Goal: Transaction & Acquisition: Purchase product/service

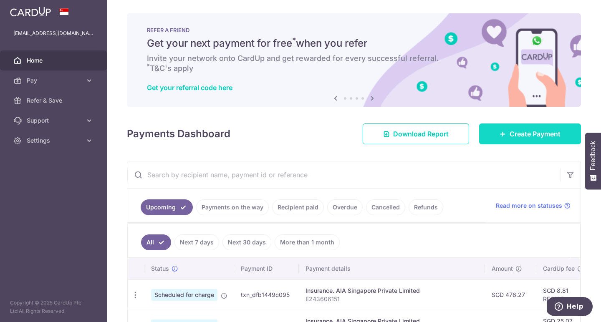
click at [514, 137] on span "Create Payment" at bounding box center [535, 134] width 51 height 10
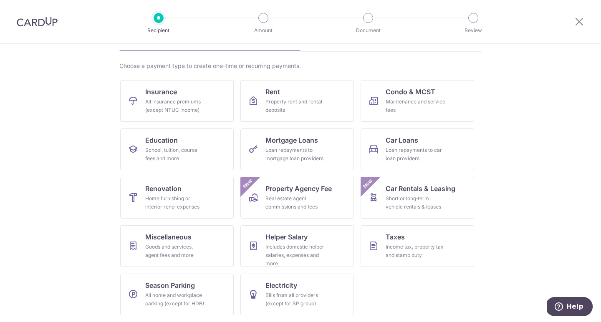
scroll to position [51, 0]
click at [289, 195] on div "Real estate agent commissions and fees" at bounding box center [296, 203] width 60 height 17
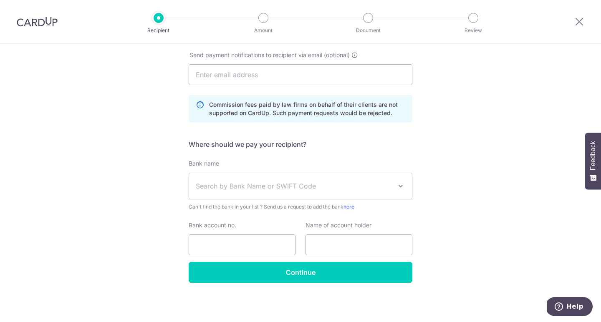
scroll to position [183, 0]
click at [404, 186] on span at bounding box center [401, 186] width 10 height 10
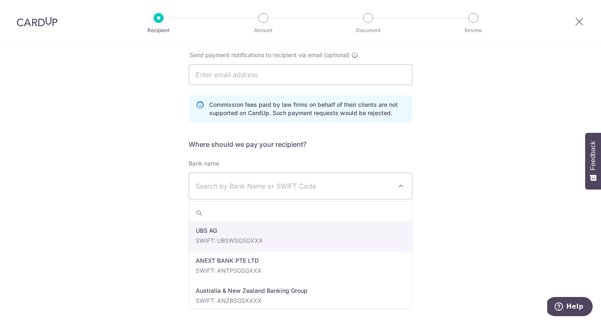
click at [404, 186] on span at bounding box center [401, 186] width 10 height 10
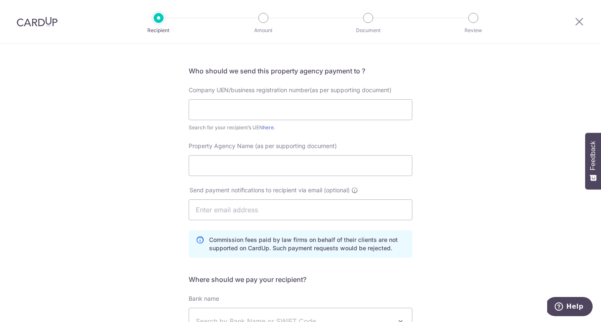
scroll to position [21, 0]
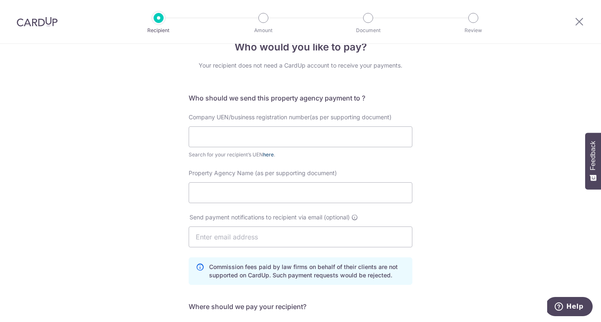
click at [270, 154] on link "here" at bounding box center [268, 155] width 11 height 6
click at [261, 131] on input "text" at bounding box center [301, 137] width 224 height 21
type input "199903004H"
paste input "PROPNEX REALTY PTE. LTD."
type input "PROPNEX REALTY PTE. LTD."
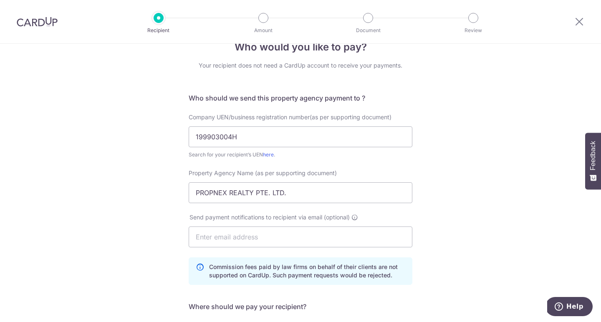
click at [431, 223] on div "Who would you like to pay? Your recipient does not need a CardUp account to rec…" at bounding box center [300, 254] width 601 height 462
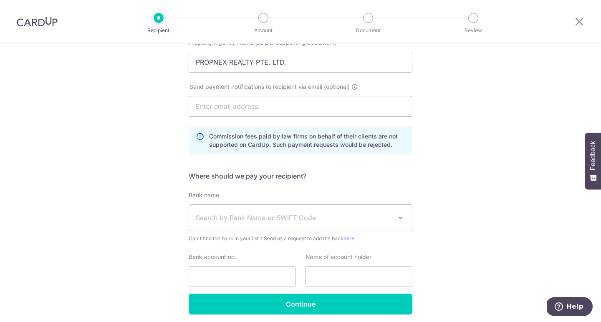
scroll to position [159, 0]
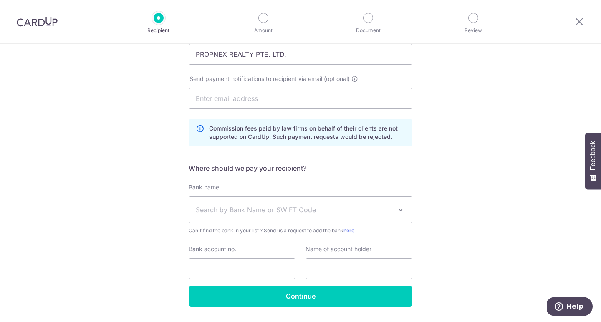
click at [399, 210] on span at bounding box center [401, 210] width 10 height 10
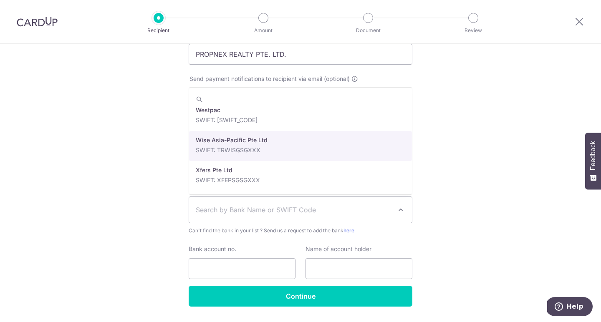
scroll to position [1901, 0]
click at [495, 156] on div "Who would you like to pay? Your recipient does not need a CardUp account to rec…" at bounding box center [300, 115] width 601 height 462
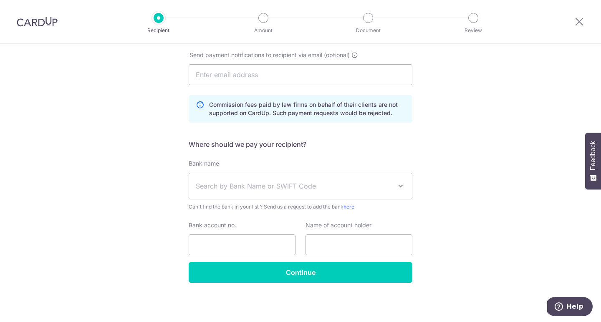
scroll to position [183, 0]
click at [220, 255] on input "Bank account no." at bounding box center [242, 245] width 107 height 21
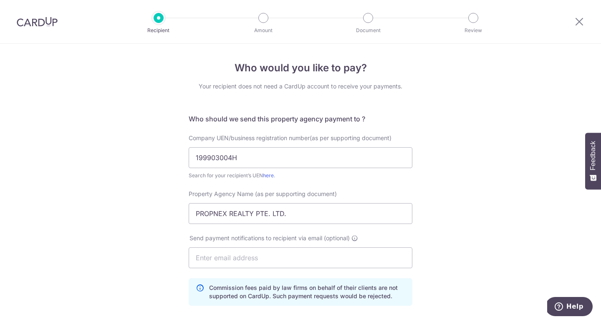
scroll to position [0, 0]
click at [41, 27] on div at bounding box center [37, 21] width 74 height 43
click at [41, 22] on img at bounding box center [37, 22] width 41 height 10
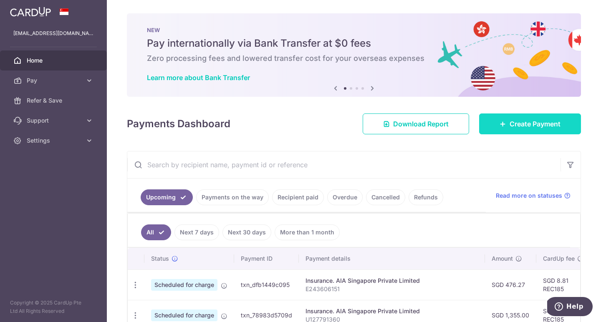
click at [528, 127] on span "Create Payment" at bounding box center [535, 124] width 51 height 10
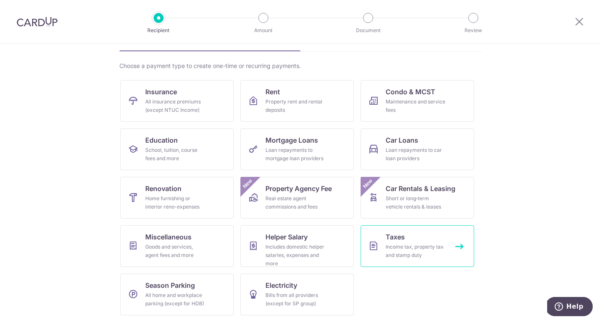
click at [405, 243] on div "Income tax, property tax and stamp duty" at bounding box center [416, 251] width 60 height 17
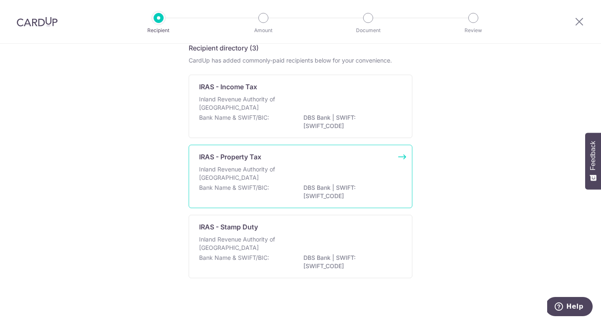
scroll to position [43, 0]
click at [329, 167] on div "Inland Revenue Authority of Singapore" at bounding box center [300, 172] width 203 height 18
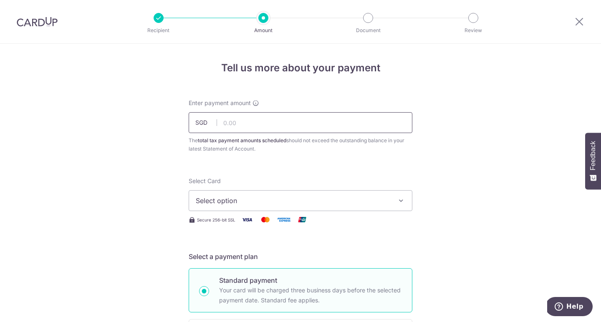
click at [243, 124] on input "text" at bounding box center [301, 122] width 224 height 21
type input "258.48"
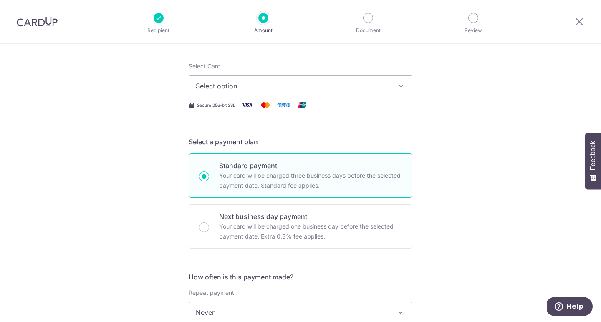
scroll to position [122, 0]
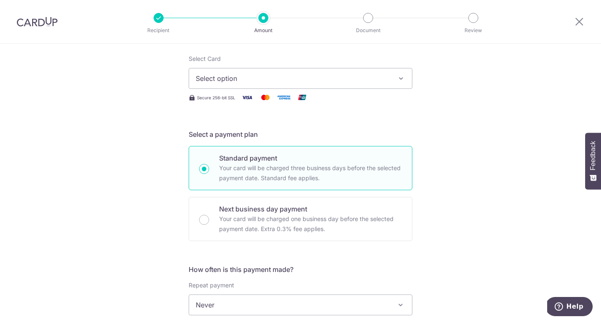
click at [261, 81] on span "Select option" at bounding box center [293, 78] width 195 height 10
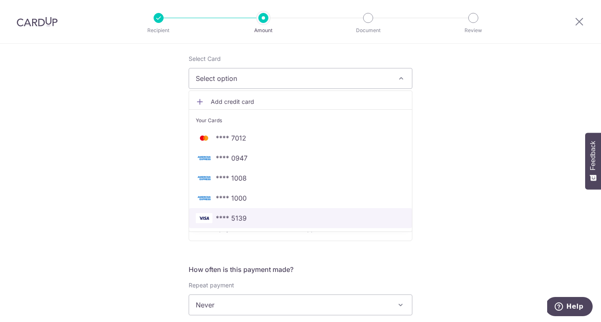
click at [245, 220] on span "**** 5139" at bounding box center [231, 218] width 31 height 10
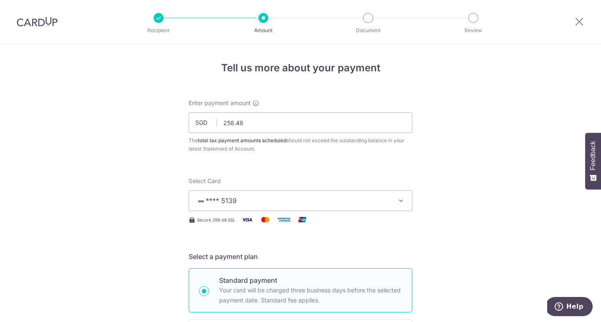
scroll to position [0, 0]
click at [51, 26] on img at bounding box center [37, 22] width 41 height 10
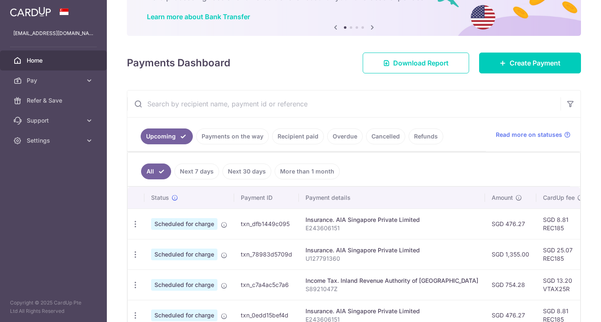
scroll to position [30, 0]
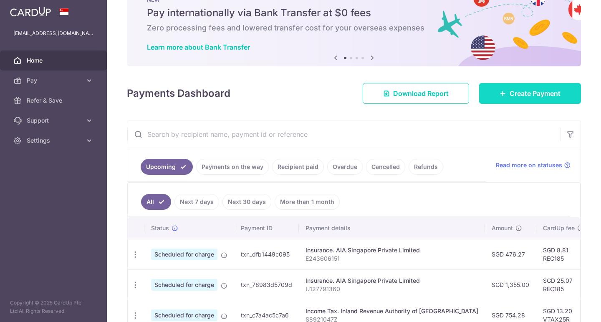
click at [507, 99] on link "Create Payment" at bounding box center [530, 93] width 102 height 21
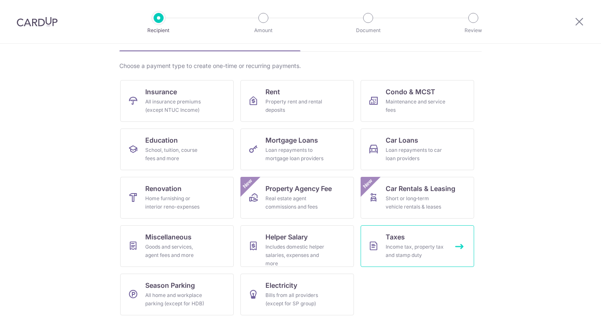
scroll to position [51, 0]
click at [402, 234] on span "Taxes" at bounding box center [395, 237] width 19 height 10
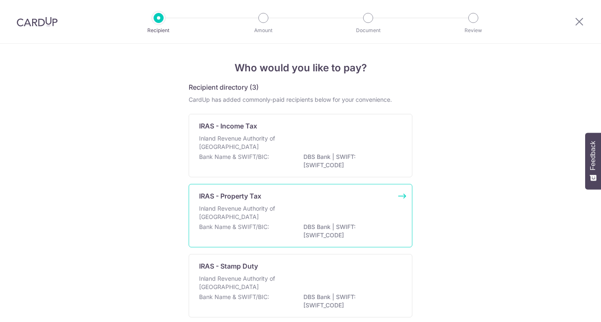
click at [308, 212] on div "Inland Revenue Authority of [GEOGRAPHIC_DATA]" at bounding box center [300, 214] width 203 height 18
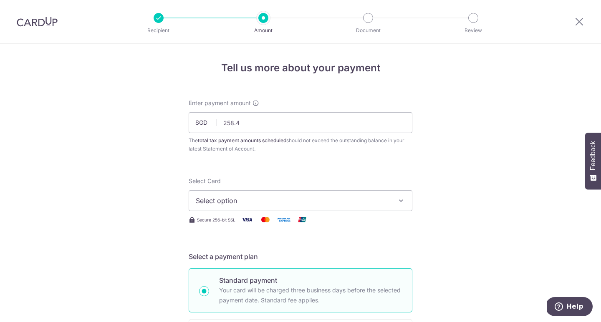
type input "258.48"
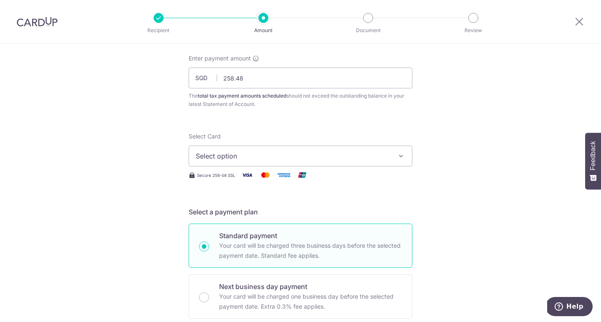
scroll to position [88, 0]
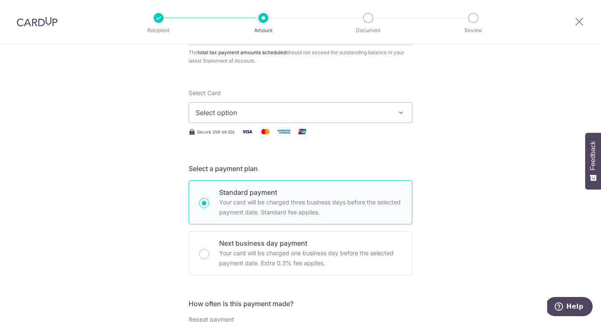
click at [255, 117] on span "Select option" at bounding box center [293, 113] width 195 height 10
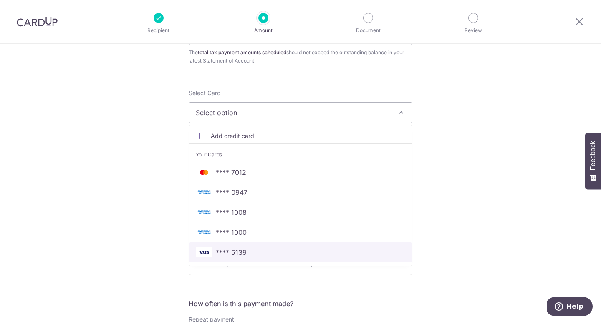
click at [247, 249] on span "**** 5139" at bounding box center [301, 253] width 210 height 10
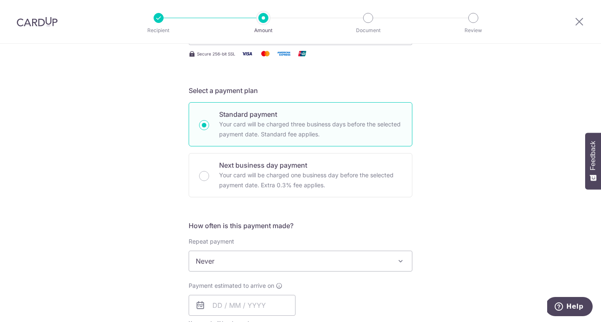
scroll to position [184, 0]
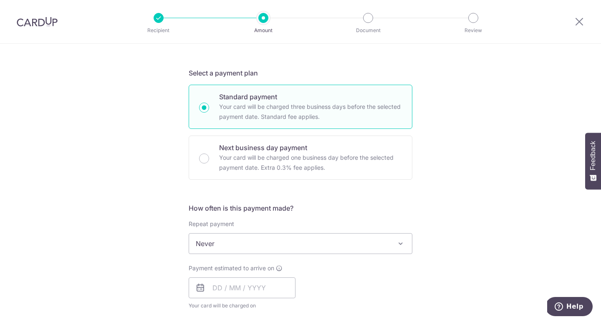
click at [311, 243] on span "Never" at bounding box center [300, 244] width 223 height 20
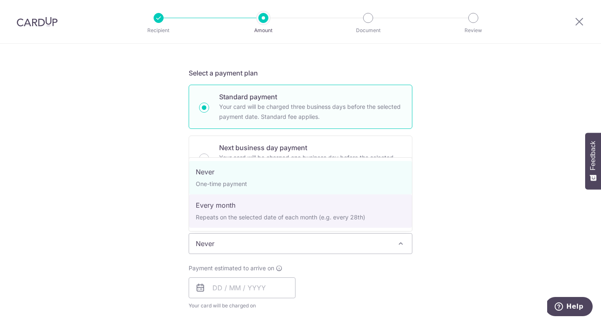
select select "3"
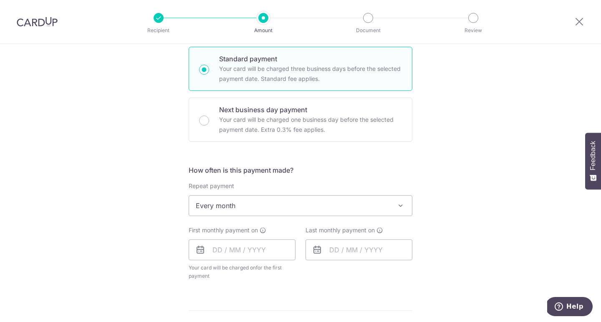
scroll to position [246, 0]
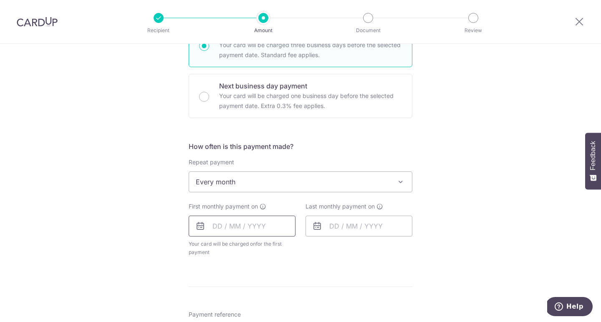
click at [218, 226] on input "text" at bounding box center [242, 226] width 107 height 21
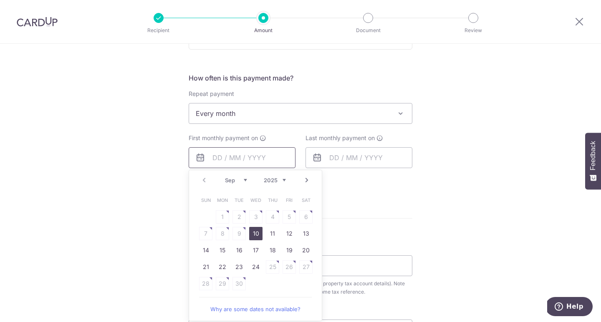
scroll to position [318, 0]
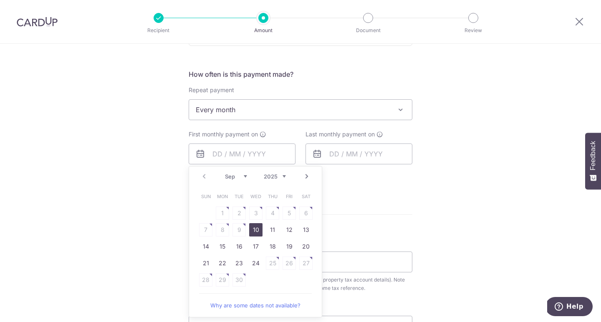
click at [255, 228] on link "10" at bounding box center [255, 229] width 13 height 13
type input "10/09/2025"
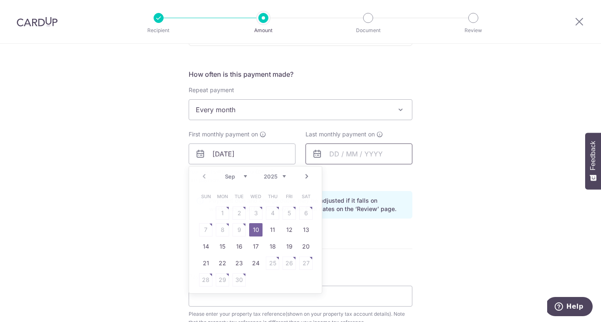
click at [335, 154] on input "text" at bounding box center [359, 154] width 107 height 21
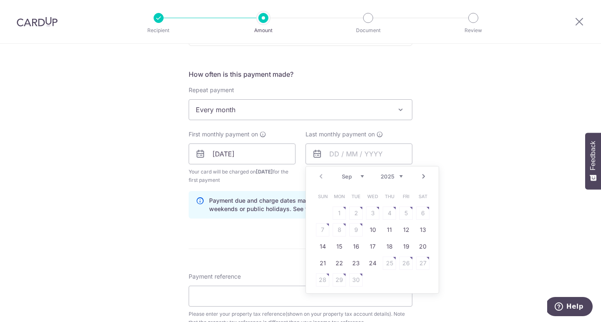
click at [427, 177] on link "Next" at bounding box center [424, 177] width 10 height 10
click at [403, 230] on link "10" at bounding box center [406, 229] width 13 height 13
type input "10/10/2025"
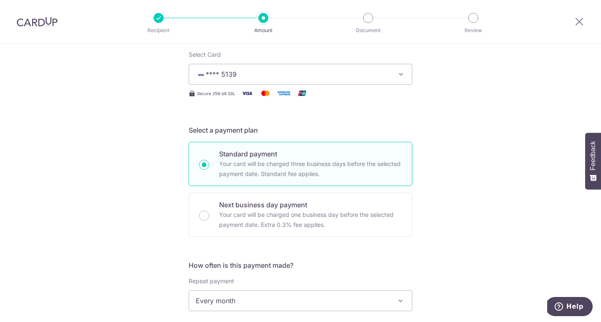
scroll to position [439, 0]
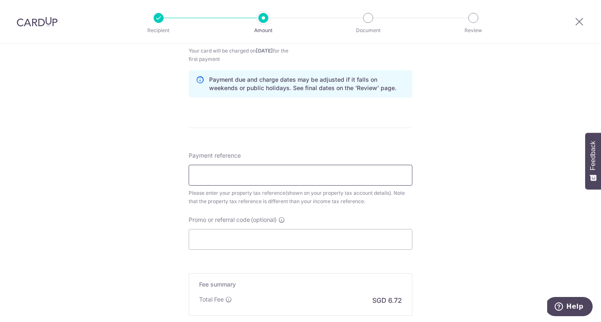
click at [293, 175] on input "Payment reference" at bounding box center [301, 175] width 224 height 21
paste input "0575270K"
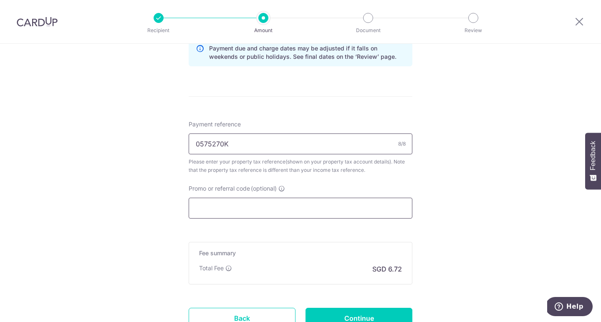
scroll to position [478, 0]
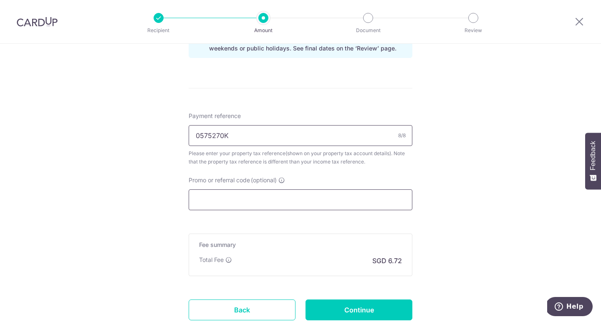
type input "0575270K"
click at [281, 206] on input "Promo or referral code (optional)" at bounding box center [301, 200] width 224 height 21
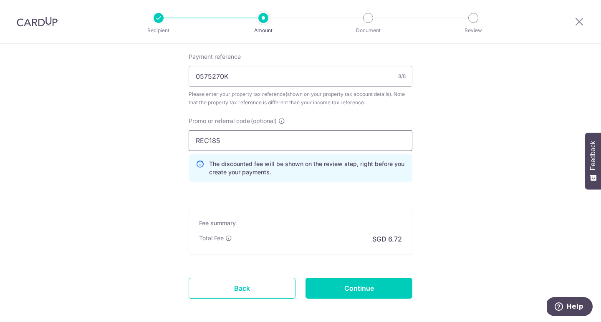
scroll to position [566, 0]
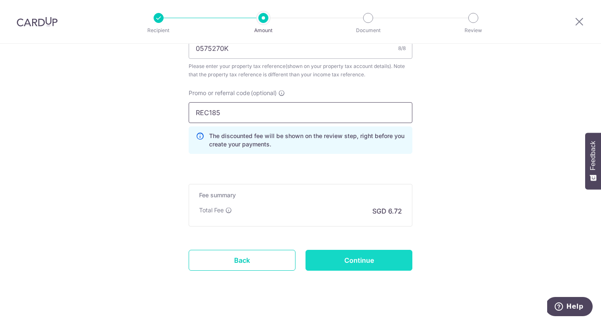
type input "REC185"
click at [352, 270] on input "Continue" at bounding box center [359, 260] width 107 height 21
type input "Create Schedule"
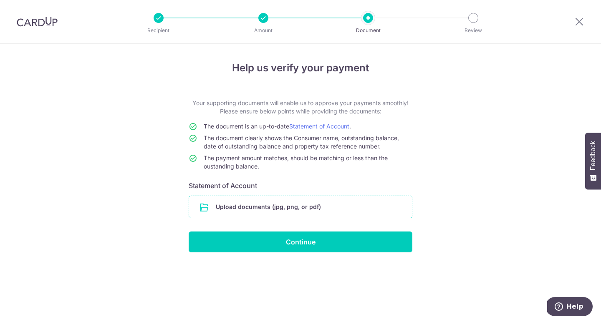
click at [261, 209] on input "file" at bounding box center [300, 207] width 223 height 22
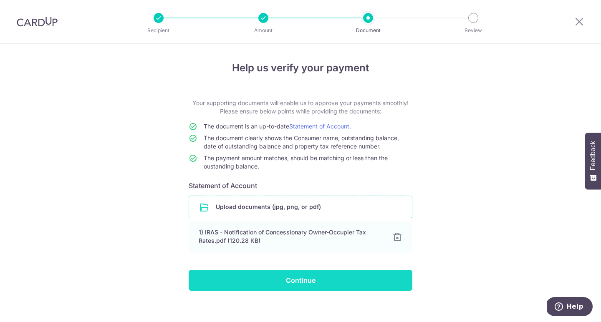
click at [280, 284] on input "Continue" at bounding box center [301, 280] width 224 height 21
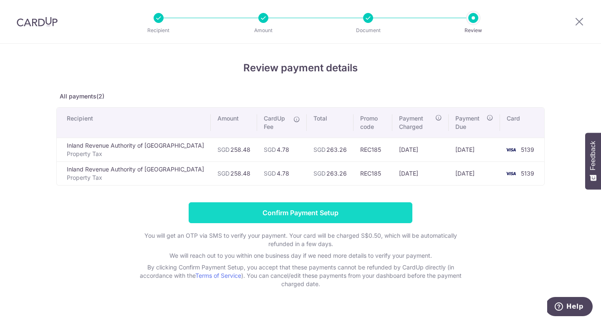
click at [303, 207] on input "Confirm Payment Setup" at bounding box center [301, 213] width 224 height 21
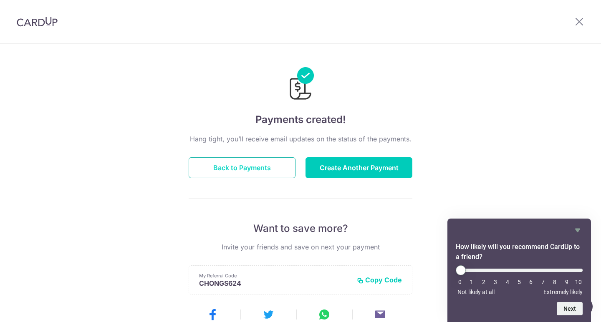
click at [256, 166] on button "Back to Payments" at bounding box center [242, 167] width 107 height 21
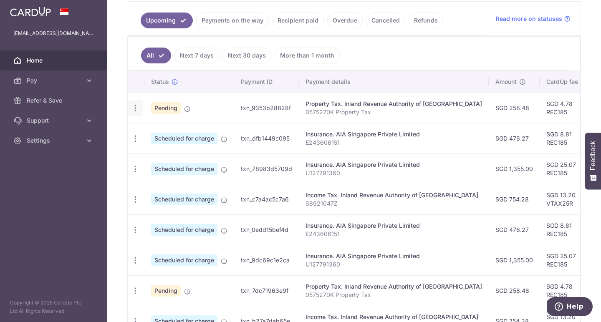
click at [133, 107] on icon "button" at bounding box center [135, 108] width 9 height 9
click at [162, 128] on span "Update payment" at bounding box center [180, 131] width 57 height 10
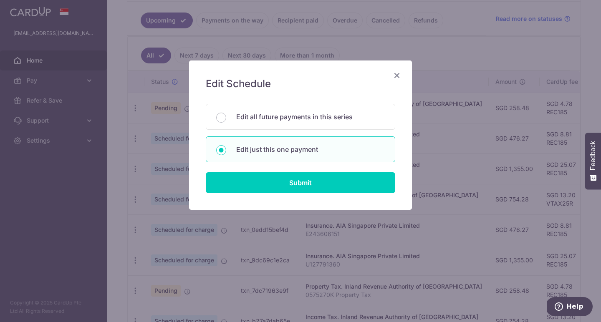
click at [396, 77] on icon "Close" at bounding box center [397, 75] width 10 height 10
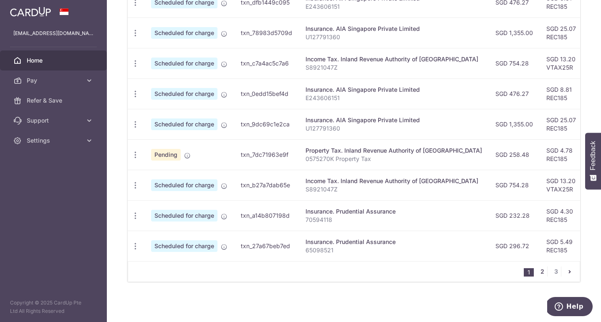
click at [542, 271] on link "2" at bounding box center [542, 272] width 10 height 10
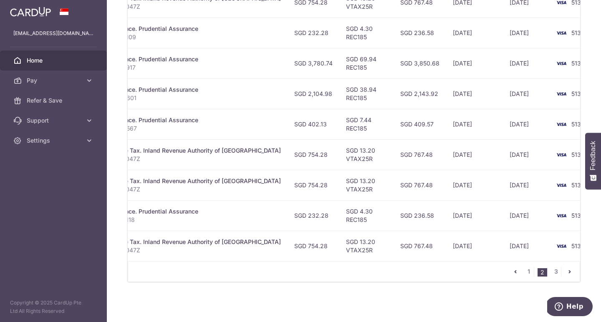
scroll to position [0, 196]
click at [558, 267] on link "3" at bounding box center [556, 272] width 10 height 10
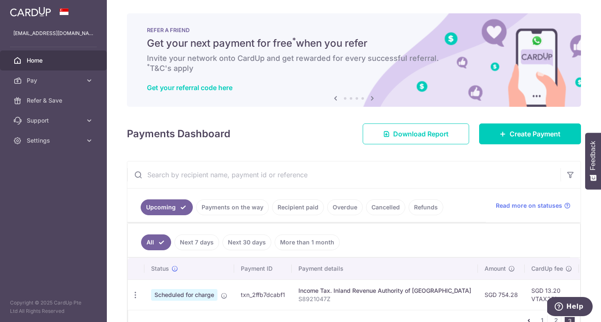
scroll to position [0, 0]
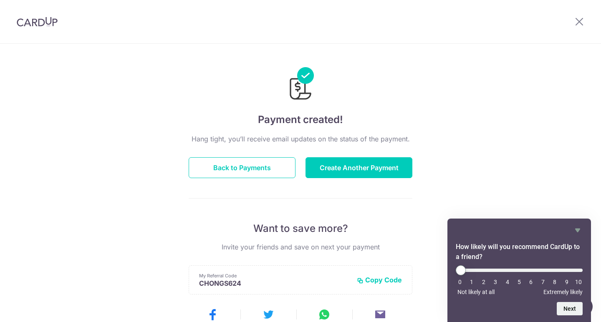
click at [32, 27] on div at bounding box center [37, 21] width 74 height 43
click at [33, 23] on img at bounding box center [37, 22] width 41 height 10
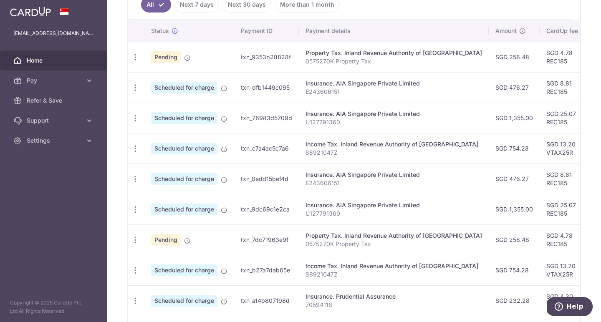
scroll to position [228, 0]
